Goal: Information Seeking & Learning: Check status

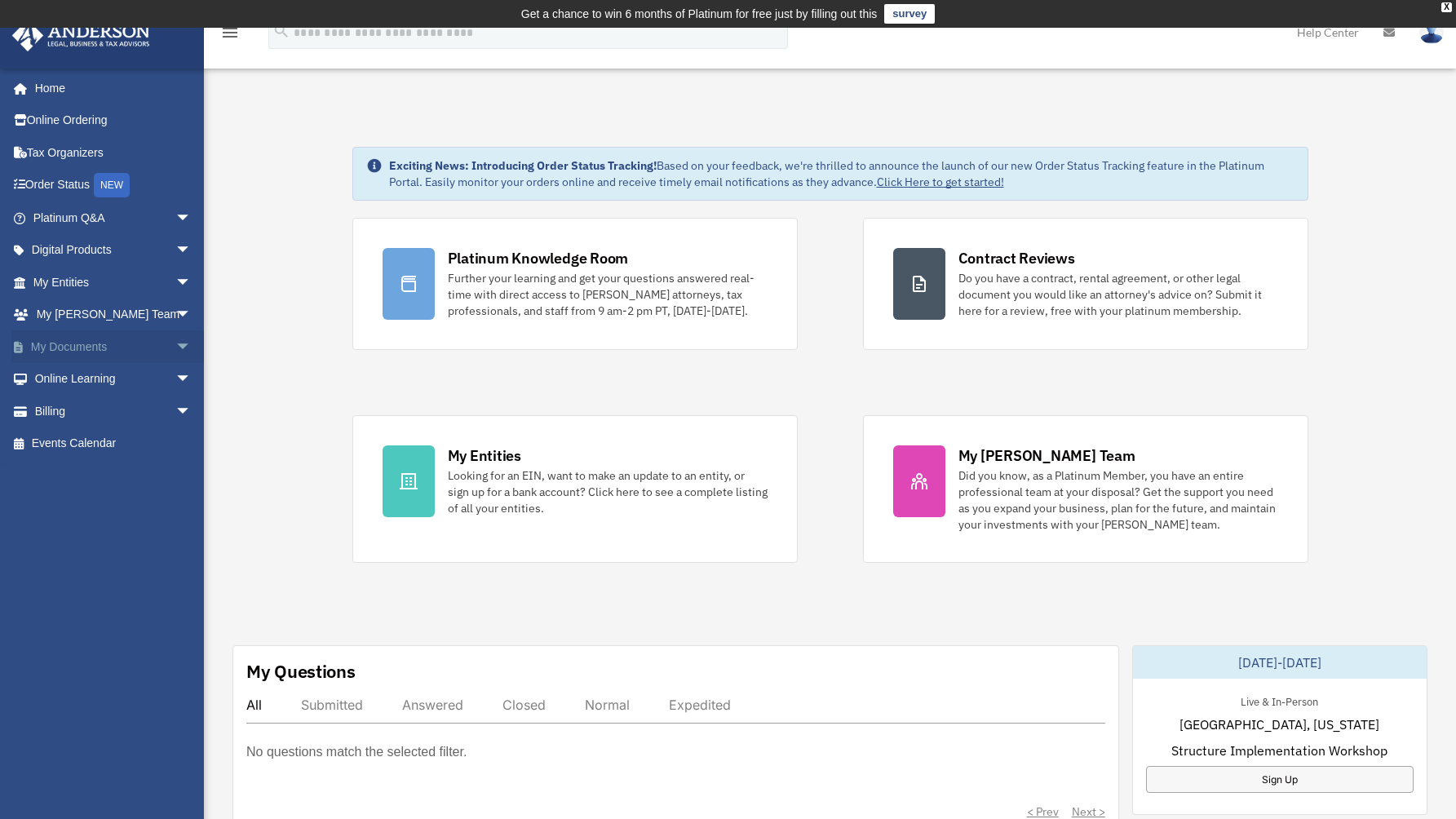
click at [75, 344] on link "My Documents arrow_drop_down" at bounding box center [114, 347] width 205 height 33
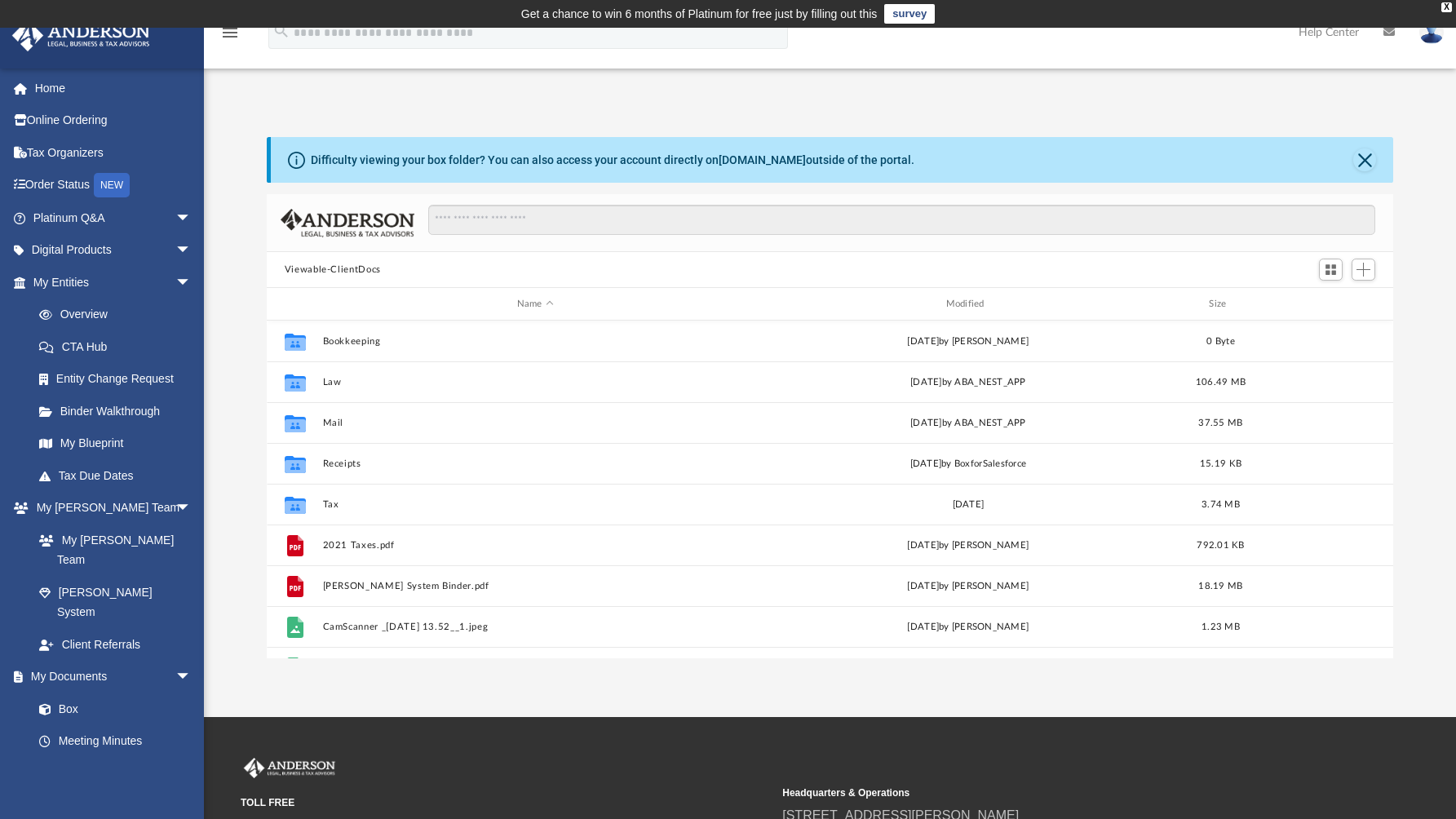
scroll to position [358, 1115]
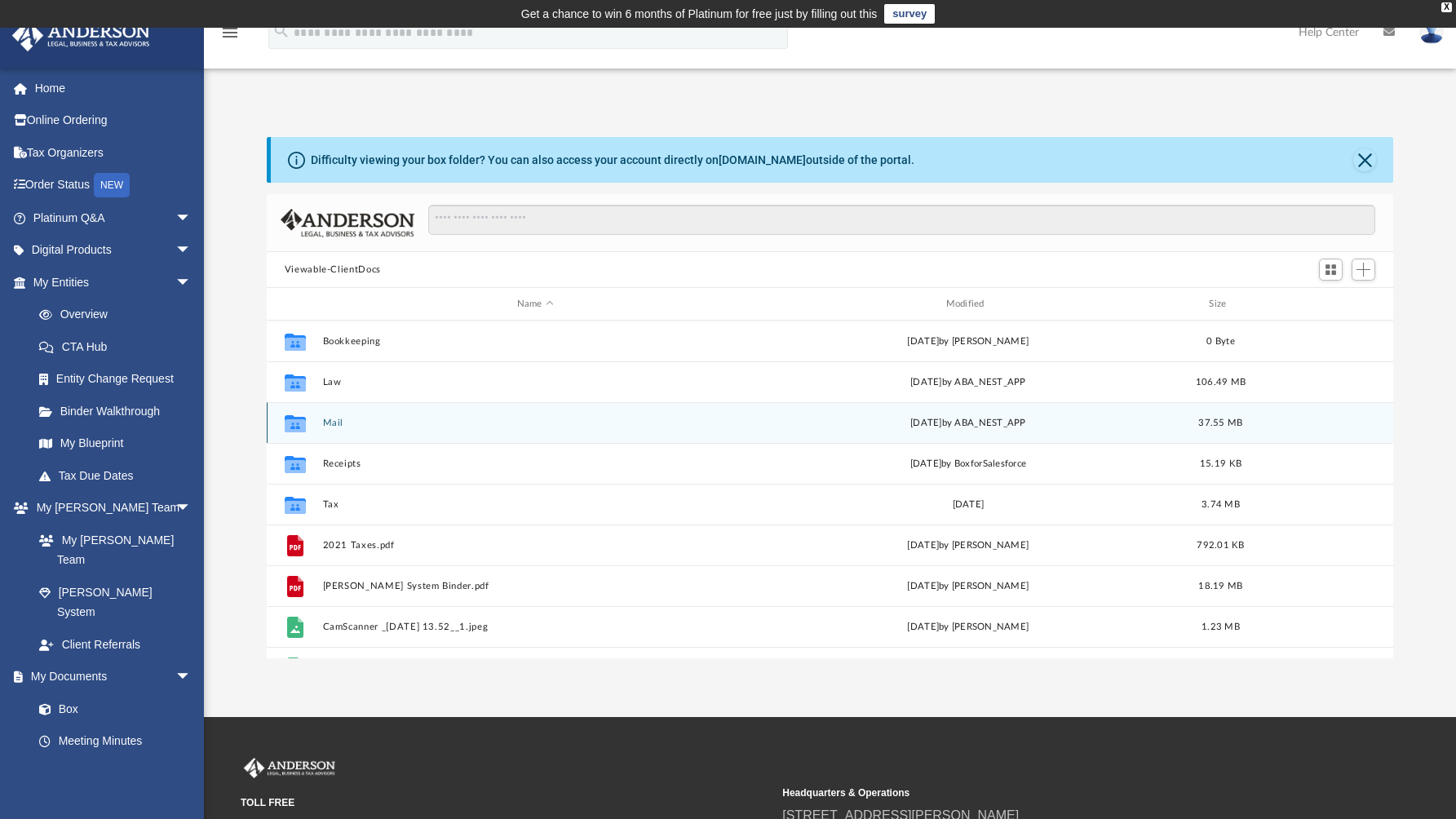
click at [334, 426] on button "Mail" at bounding box center [535, 422] width 426 height 11
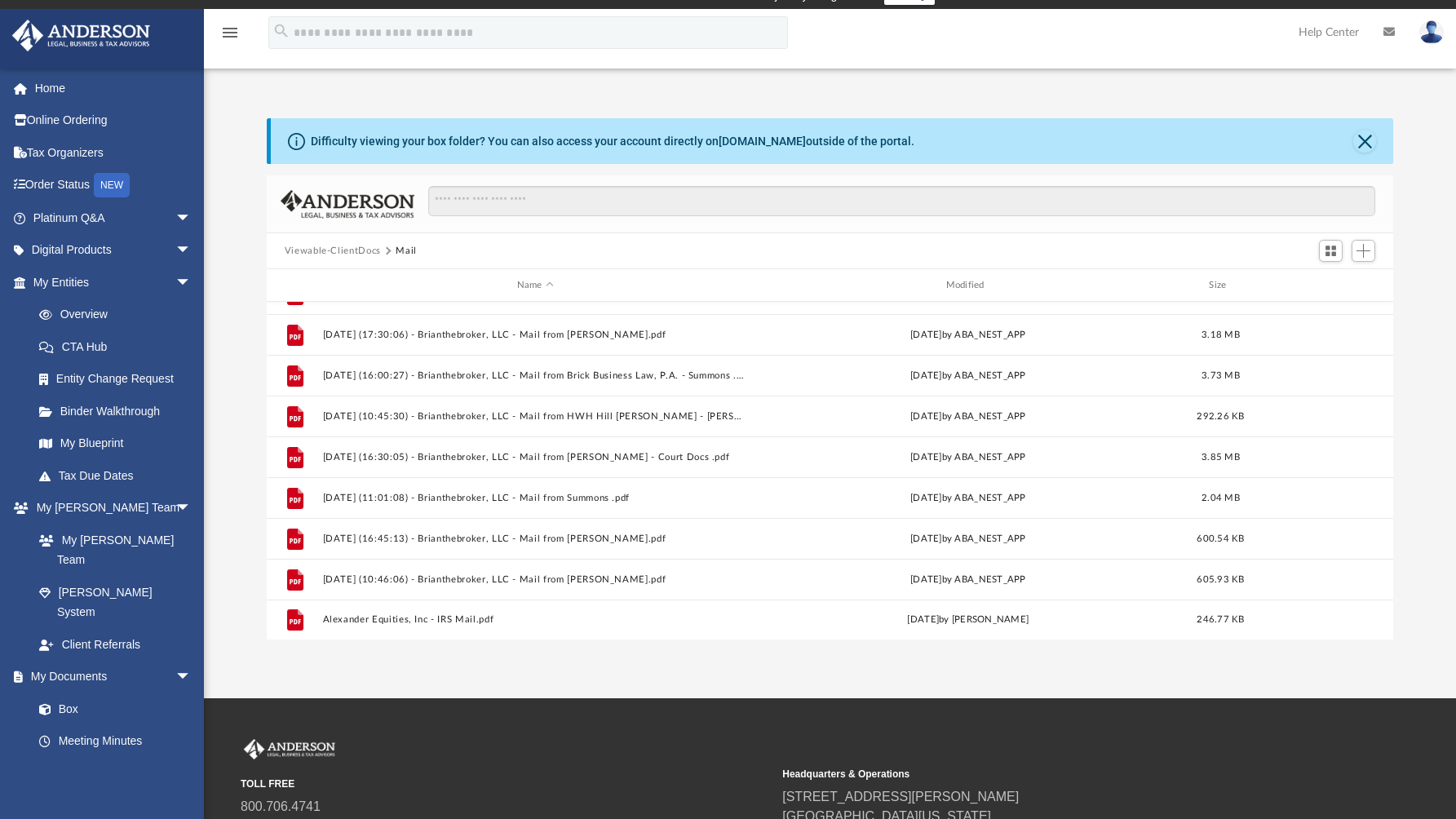
scroll to position [19, 0]
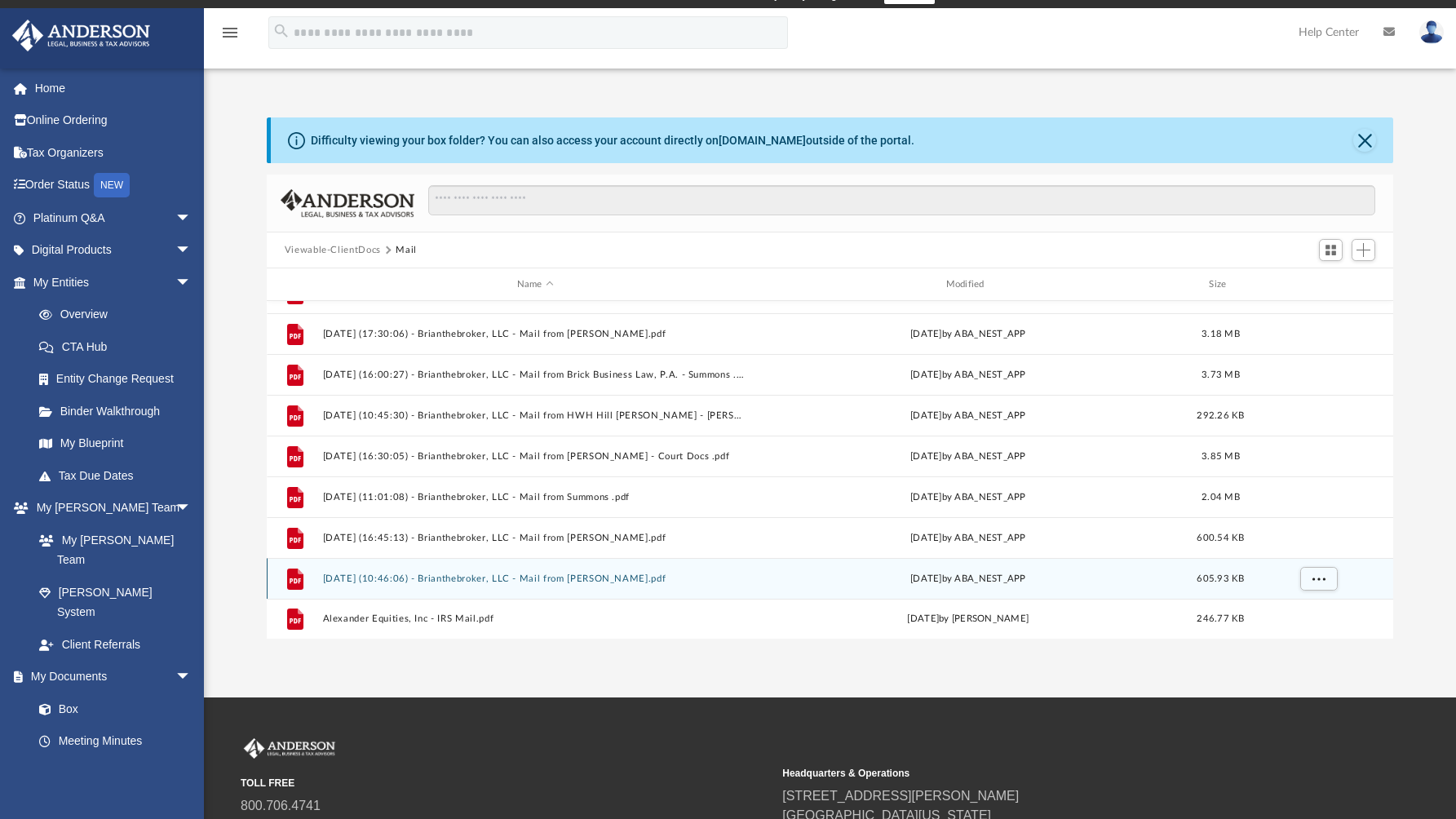
click at [496, 577] on button "[DATE] (10:46:06) - Brianthebroker, LLC - Mail from [PERSON_NAME].pdf" at bounding box center [535, 579] width 426 height 11
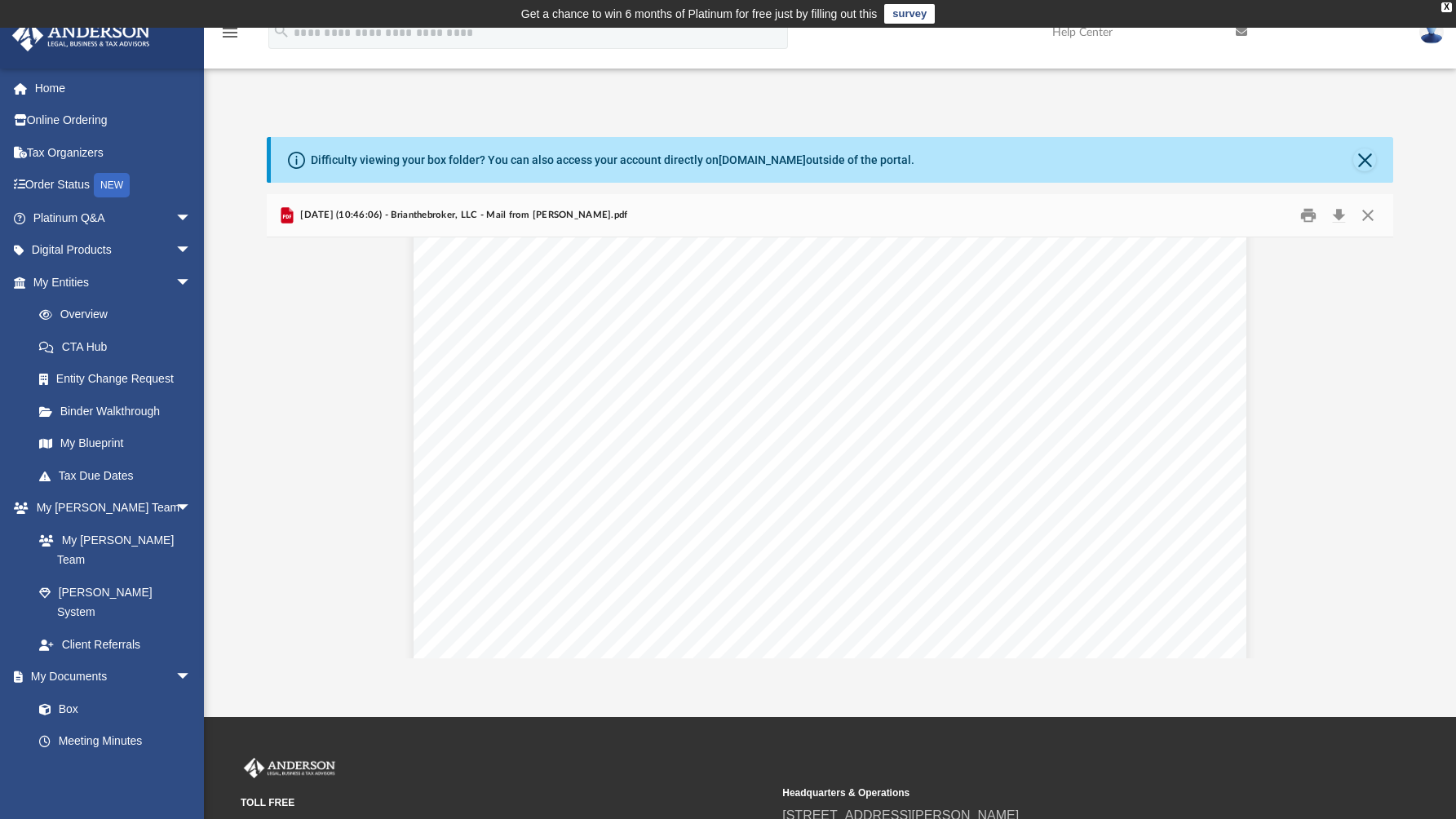
scroll to position [377, 0]
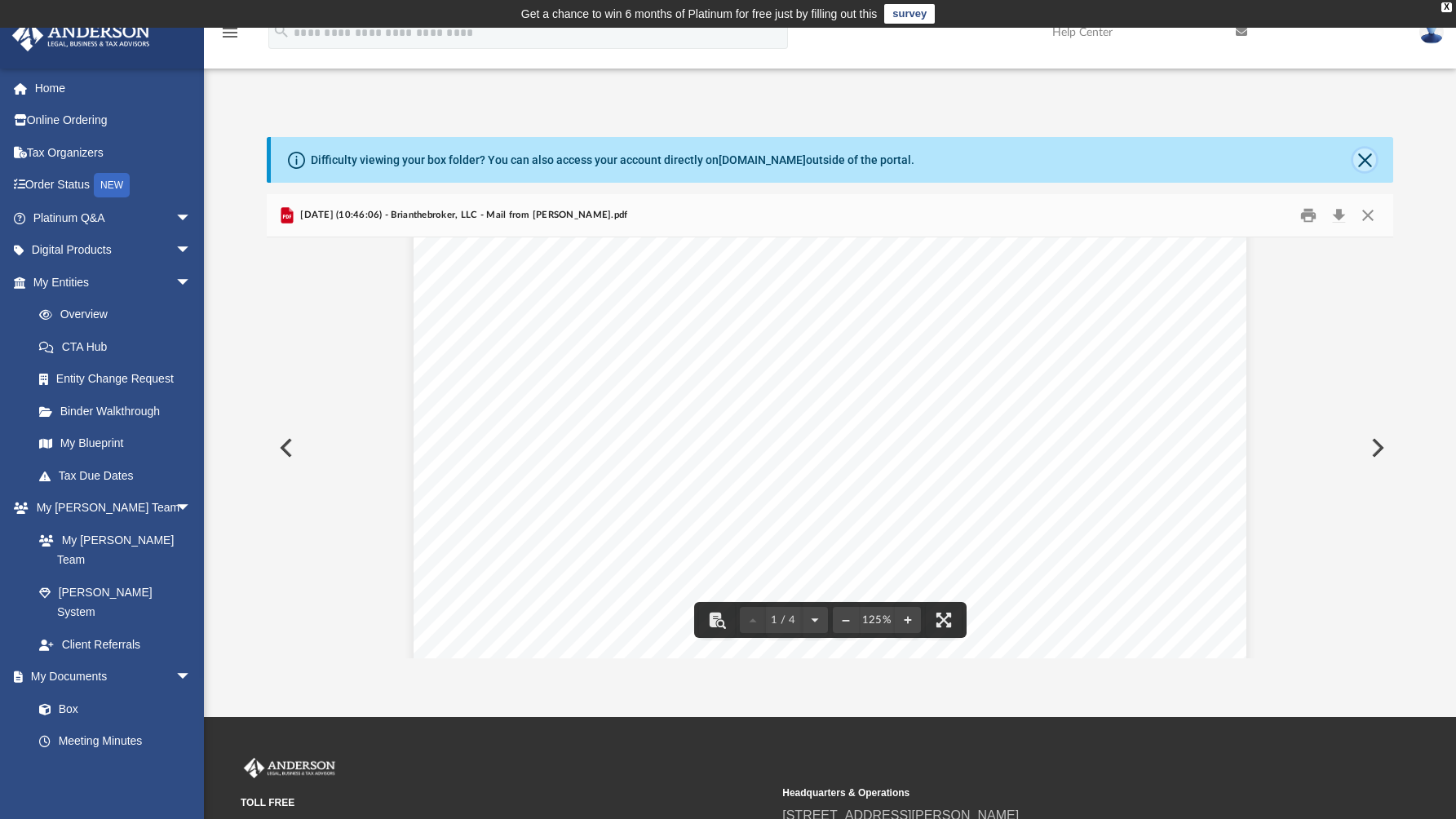
click at [1360, 159] on button "Close" at bounding box center [1365, 160] width 23 height 23
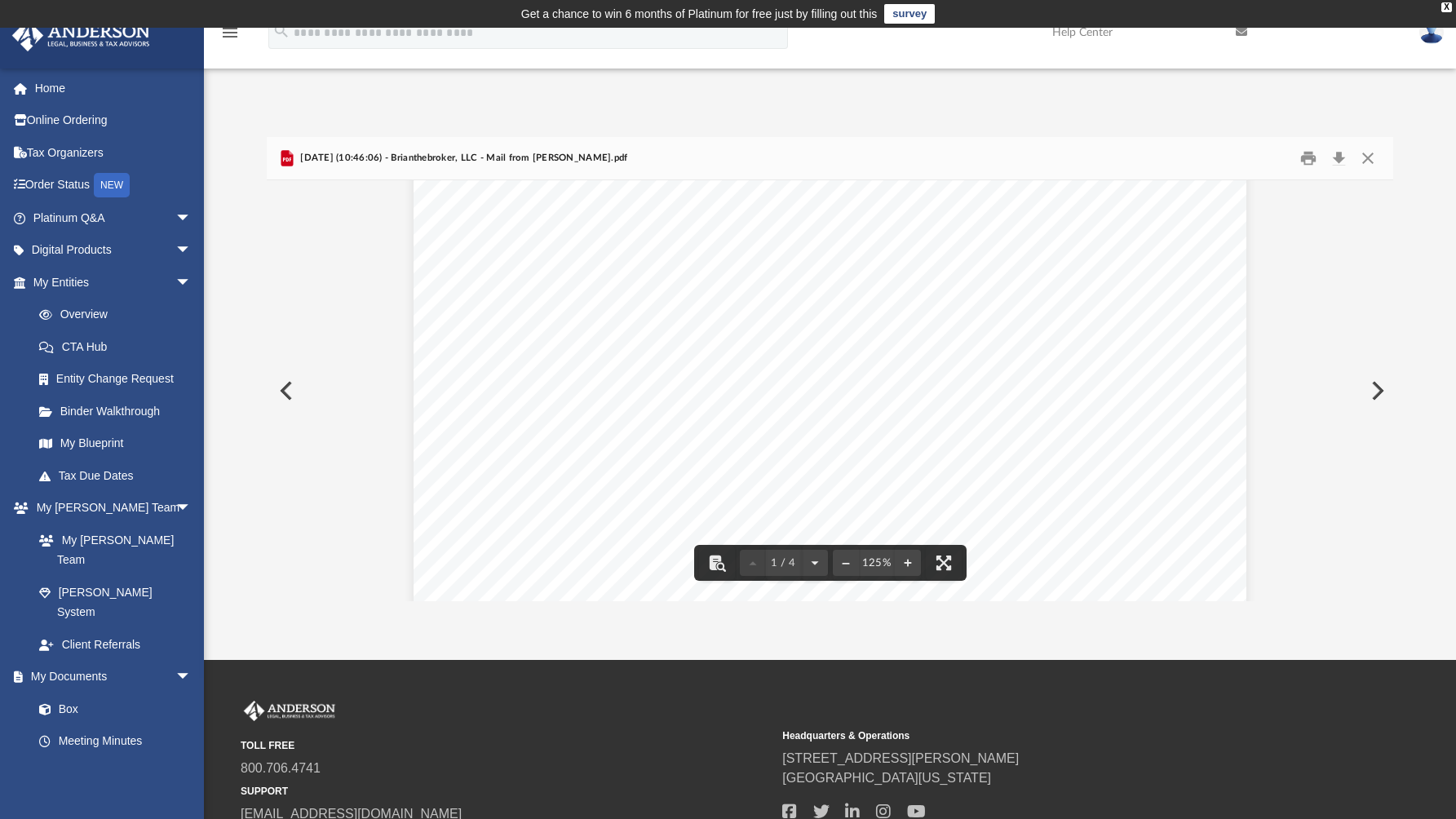
scroll to position [0, 0]
click at [1371, 158] on button "Close" at bounding box center [1368, 158] width 29 height 25
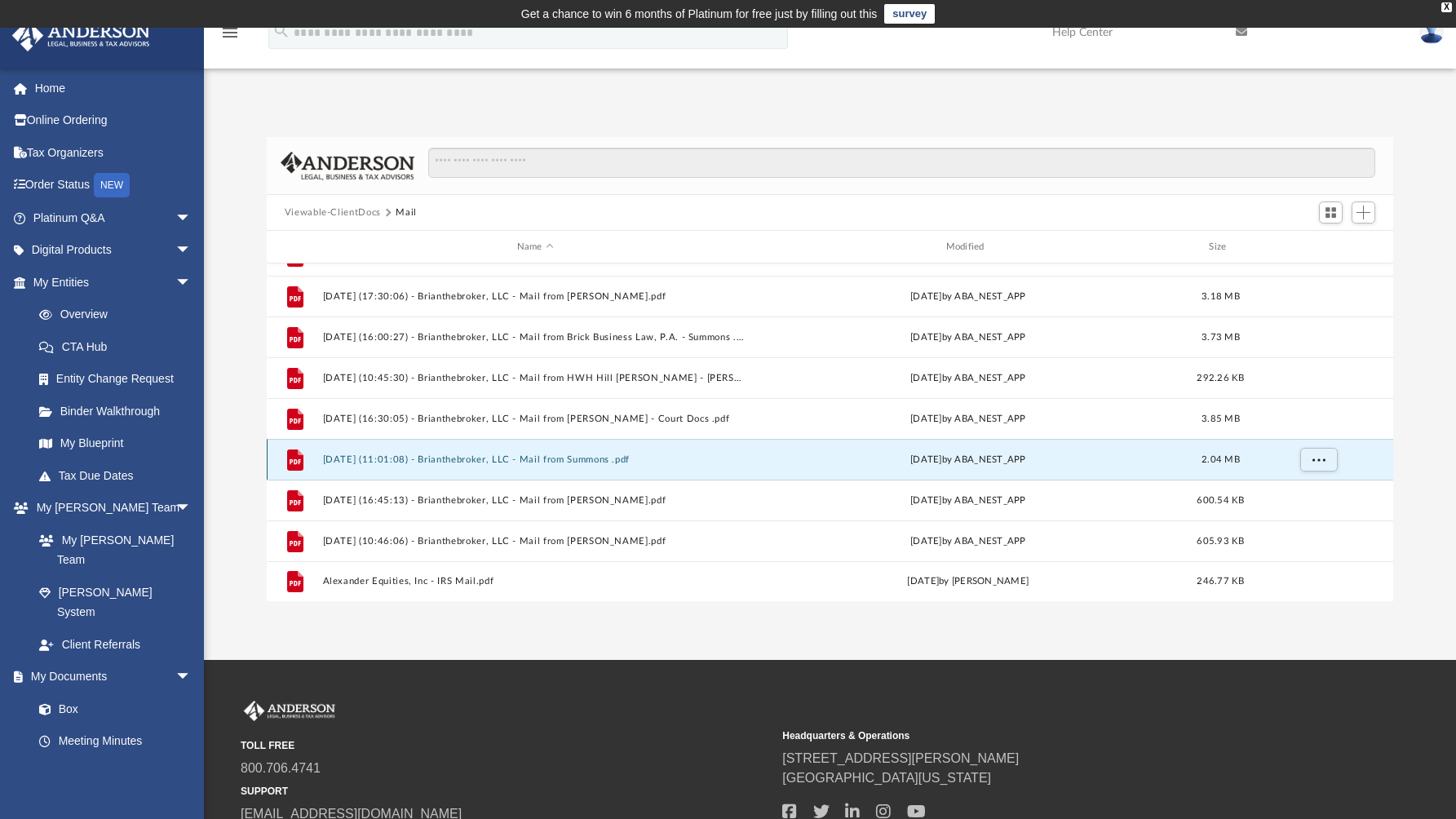
click at [585, 461] on button "[DATE] (11:01:08) - Brianthebroker, LLC - Mail from Summons .pdf" at bounding box center [535, 459] width 426 height 11
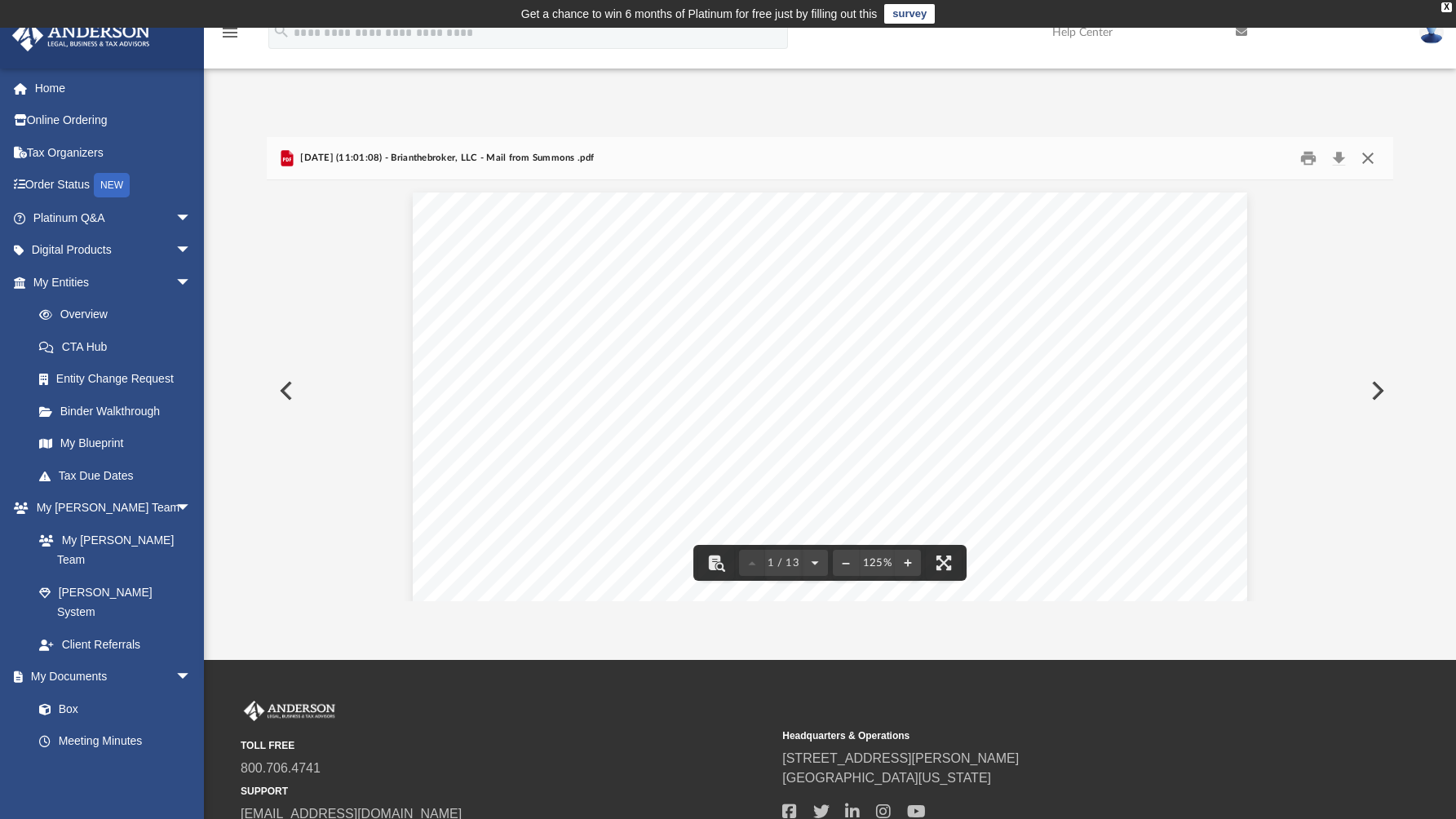
click at [1372, 160] on button "Close" at bounding box center [1368, 158] width 29 height 25
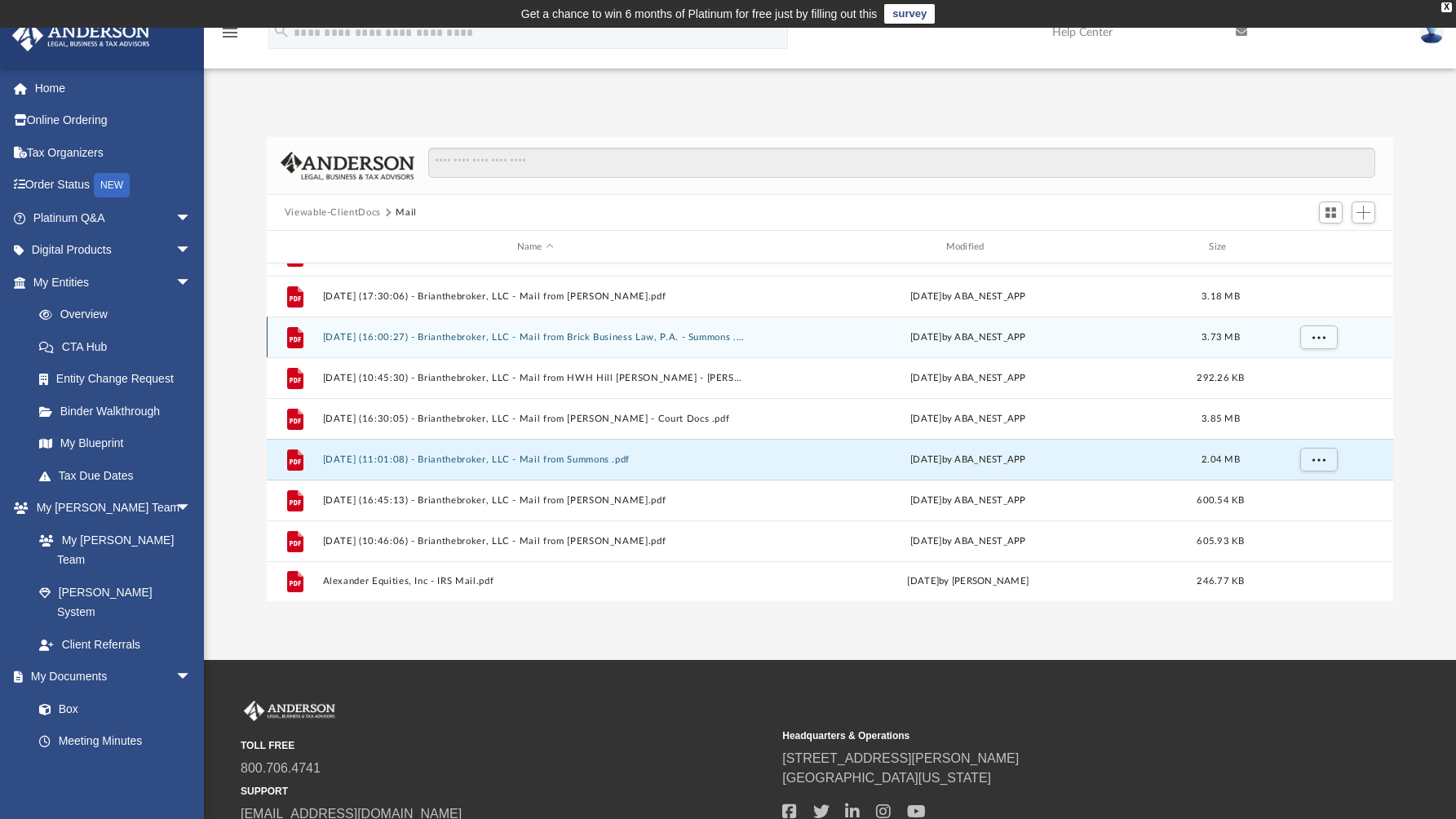
scroll to position [1577, 0]
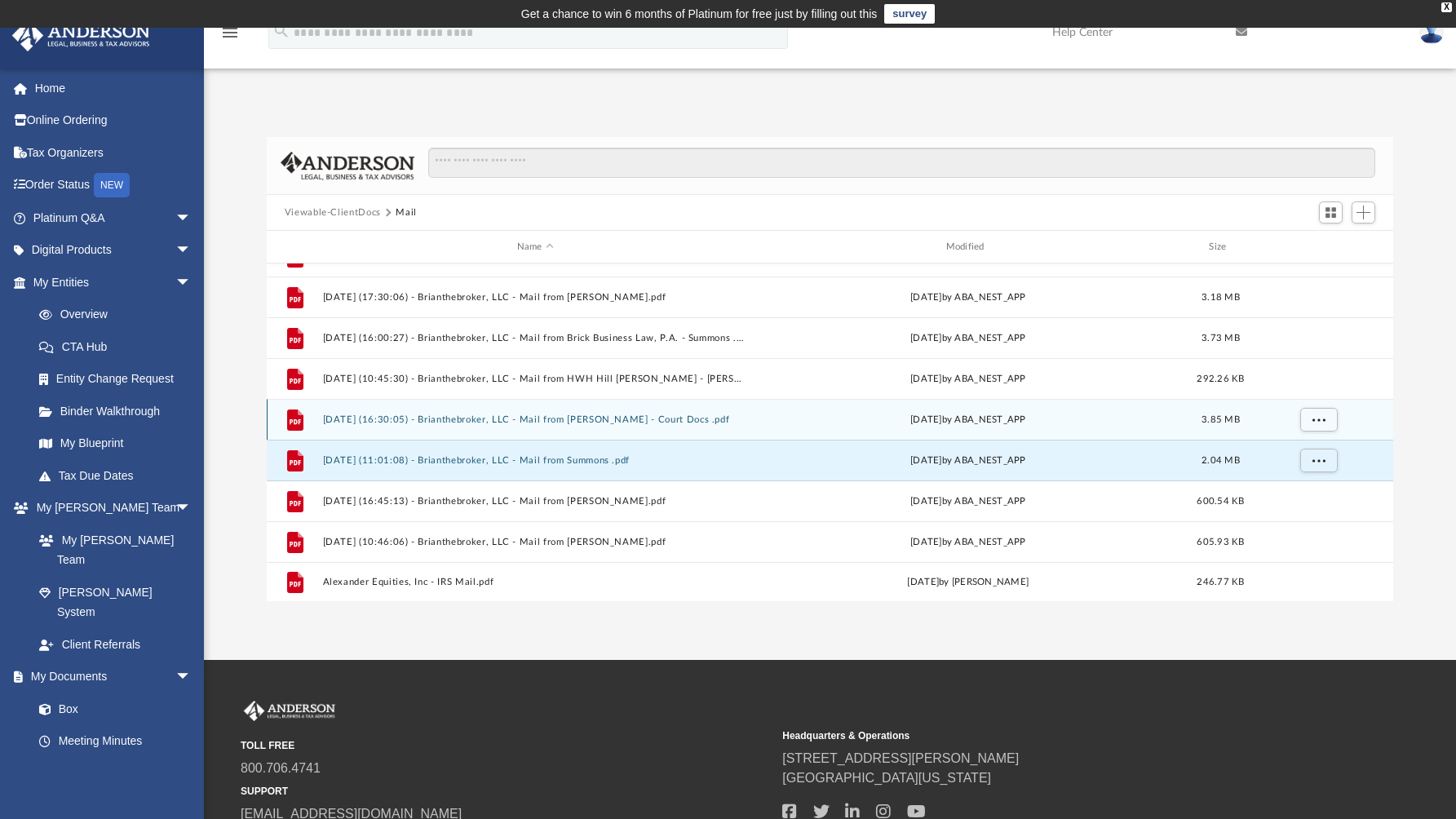
click at [621, 418] on button "[DATE] (16:30:05) - Brianthebroker, LLC - Mail from [PERSON_NAME] - Court Docs …" at bounding box center [535, 419] width 426 height 11
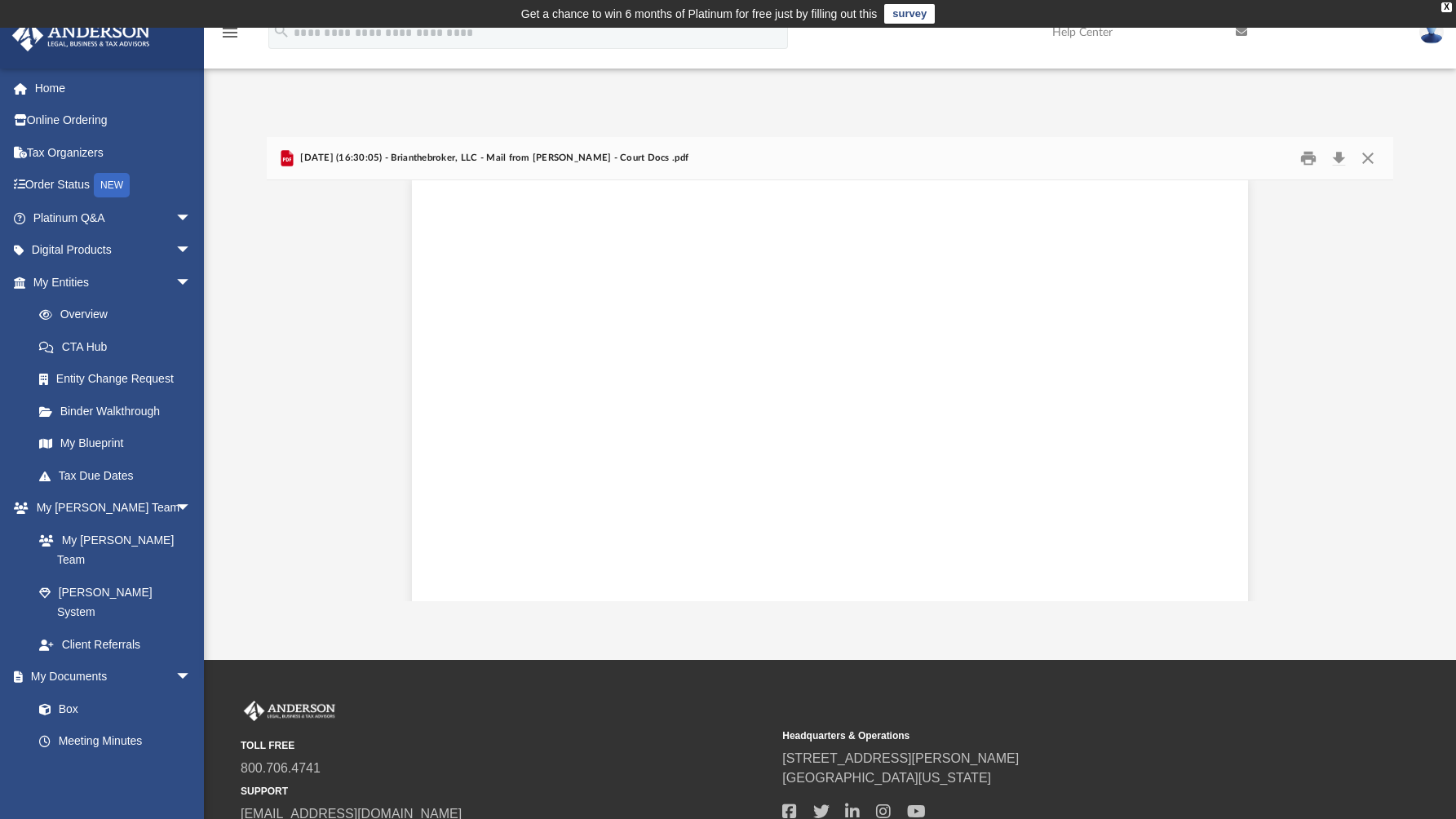
scroll to position [13245, 0]
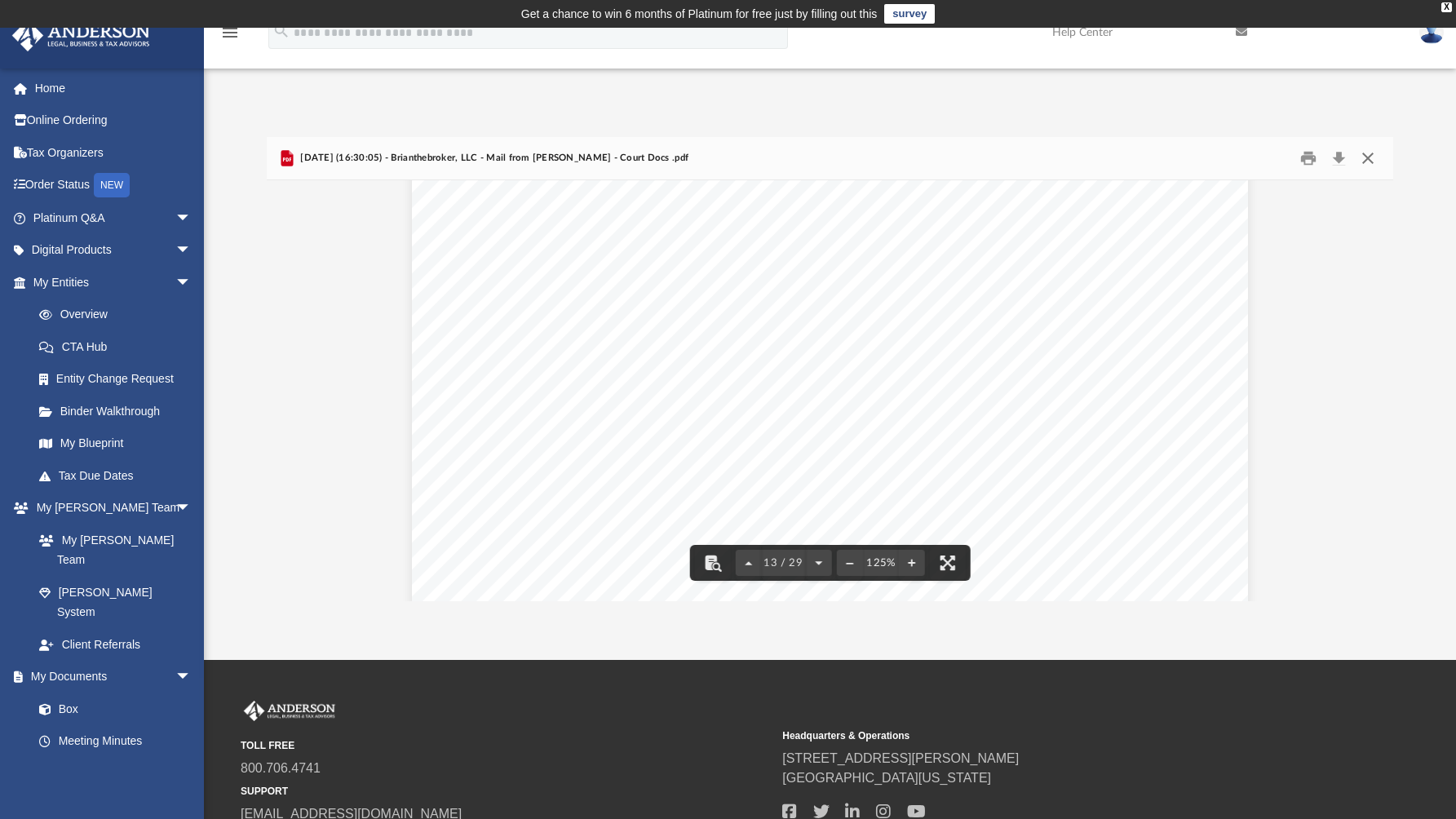
click at [1370, 157] on button "Close" at bounding box center [1368, 158] width 29 height 25
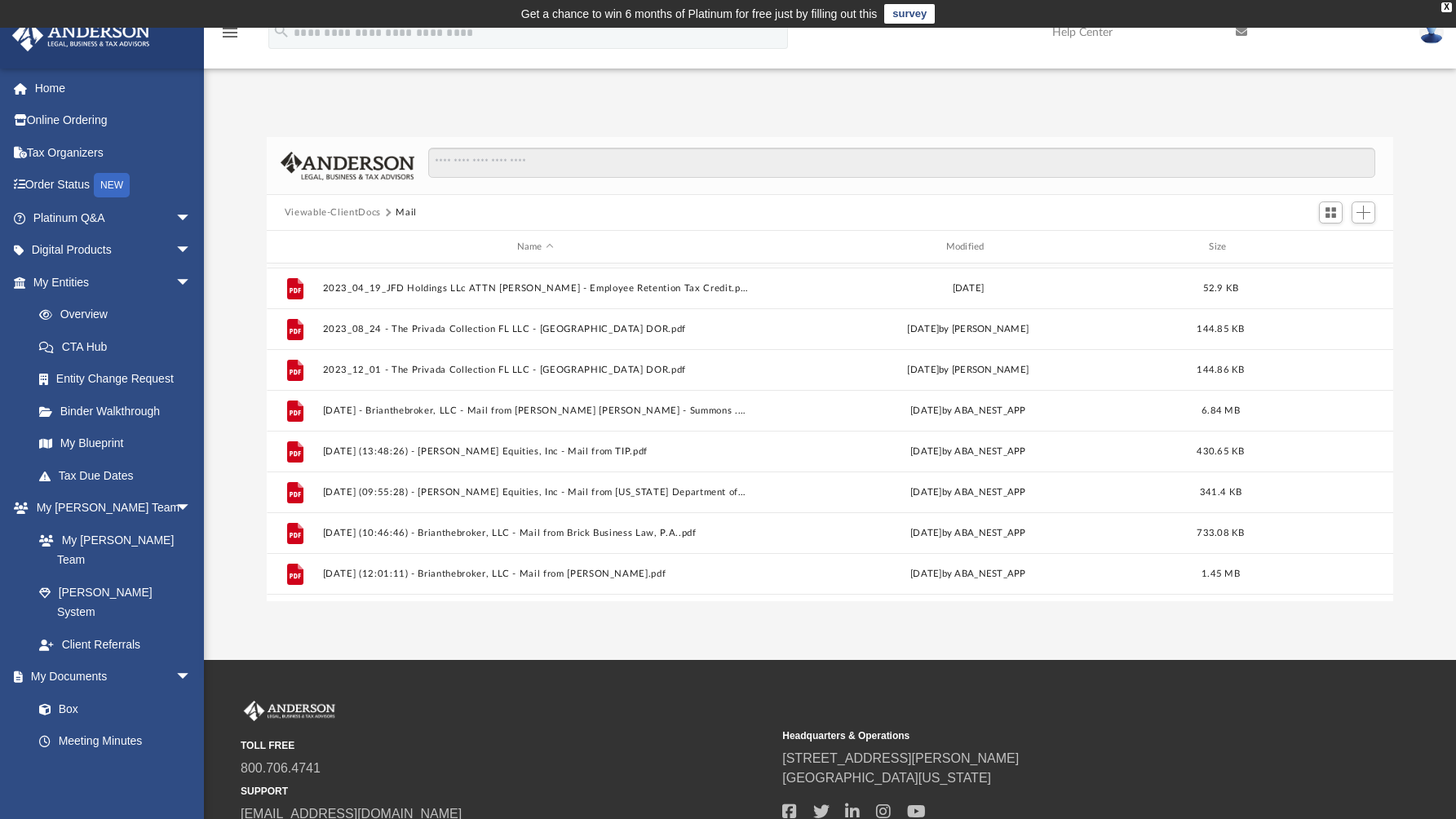
scroll to position [1156, 0]
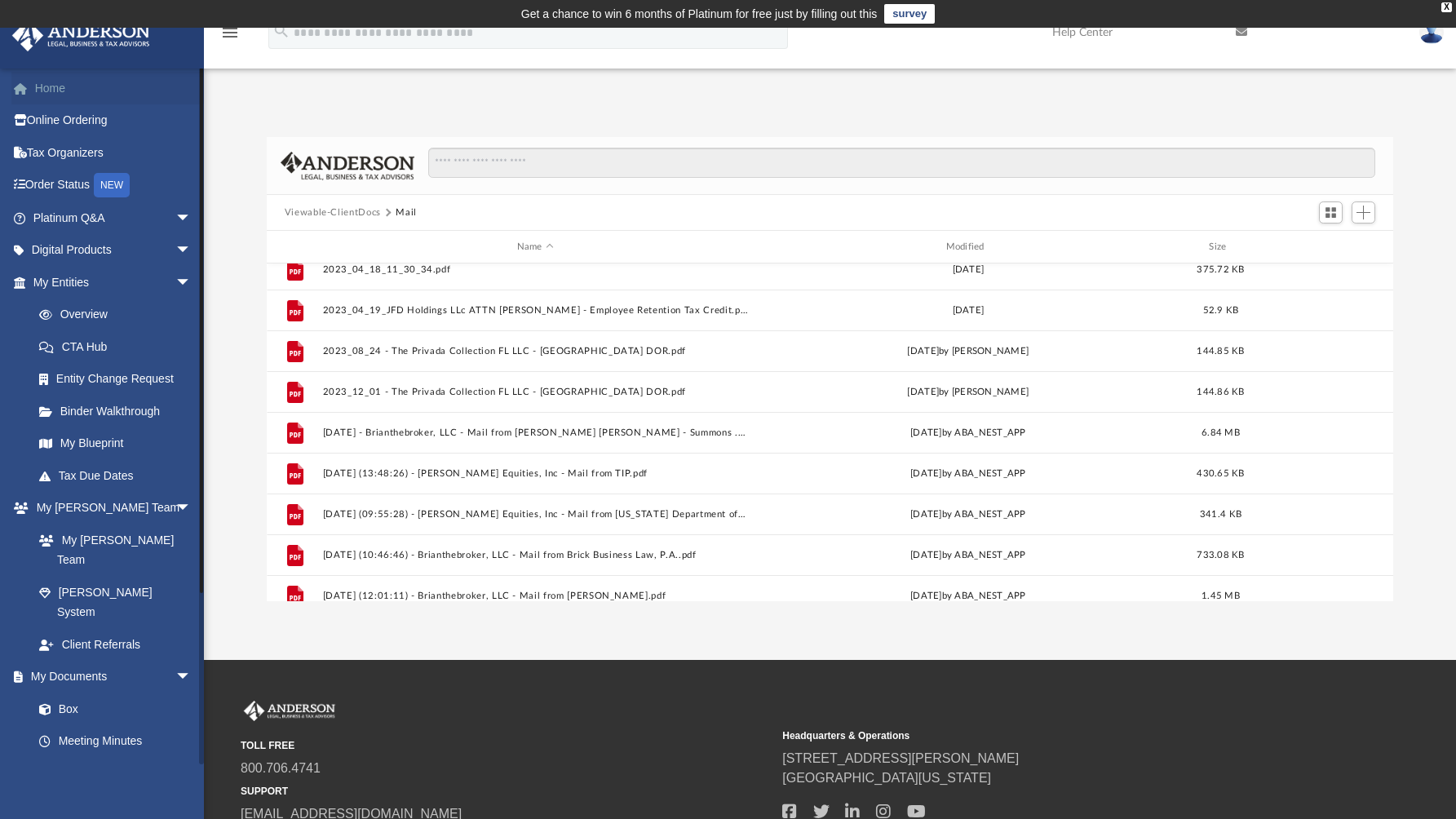
click at [92, 91] on link "Home" at bounding box center [114, 88] width 205 height 33
